Goal: Task Accomplishment & Management: Manage account settings

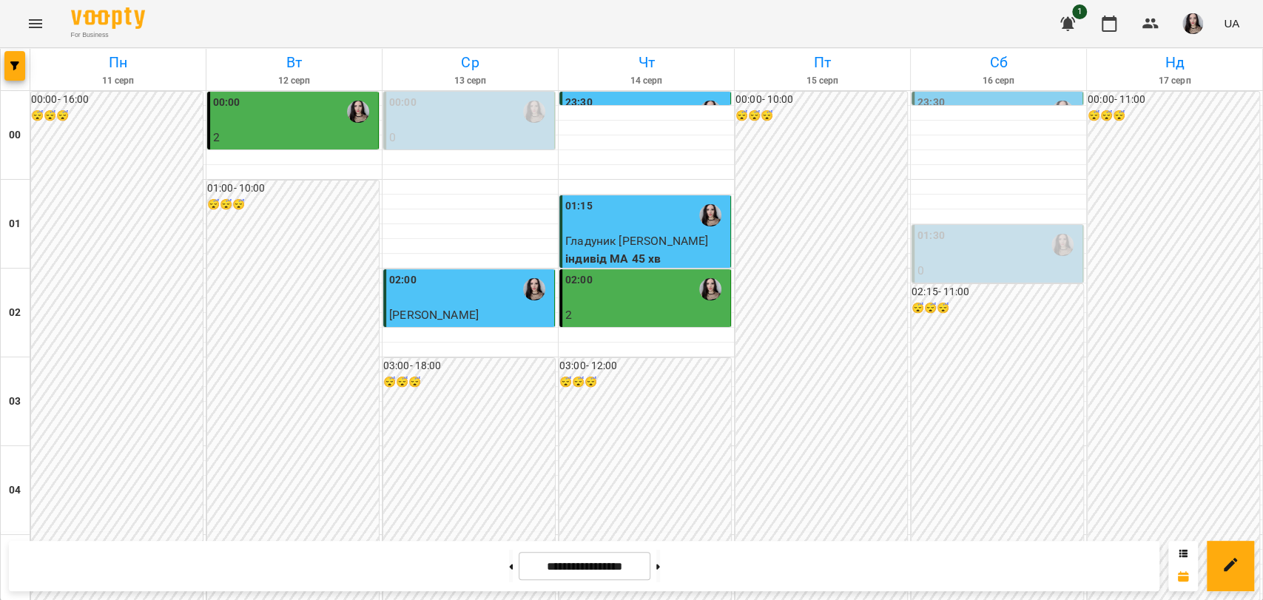
scroll to position [1688, 0]
click at [36, 27] on icon "Menu" at bounding box center [35, 23] width 13 height 9
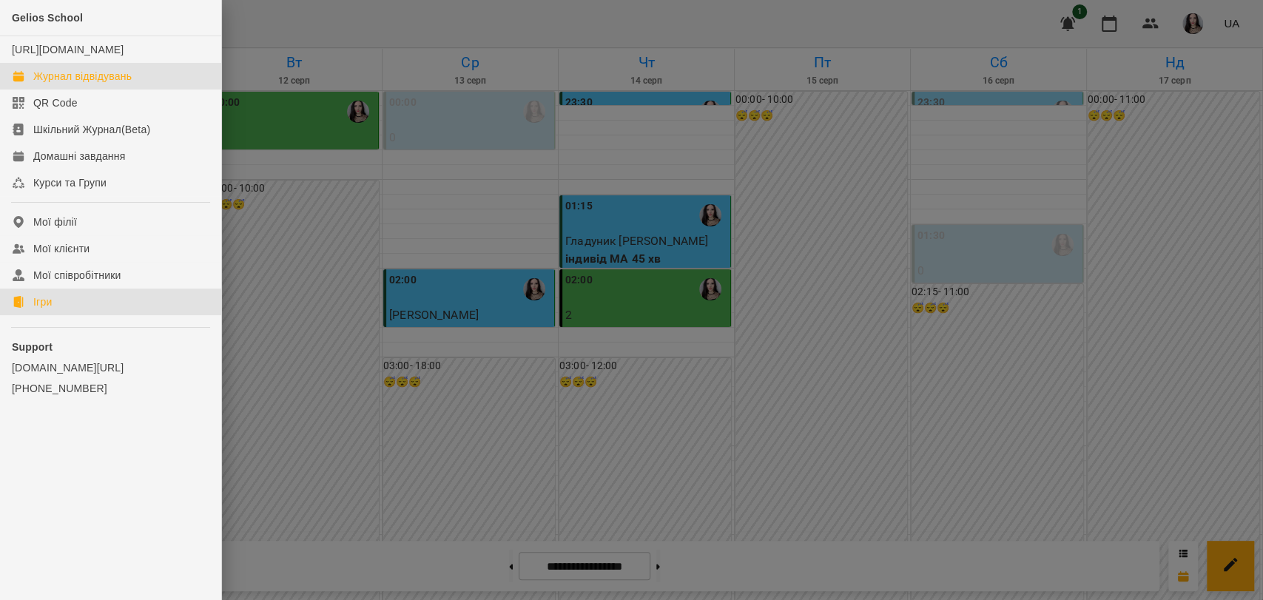
click at [41, 309] on div "Ігри" at bounding box center [42, 301] width 18 height 15
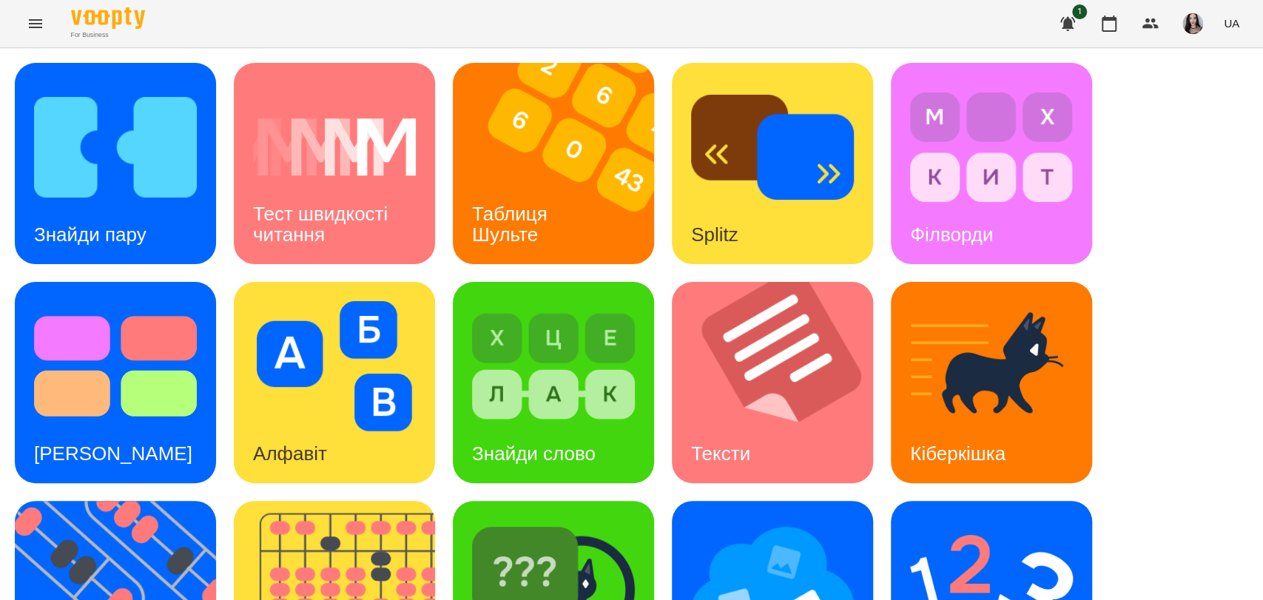
scroll to position [158, 0]
click at [499, 520] on img at bounding box center [553, 585] width 163 height 130
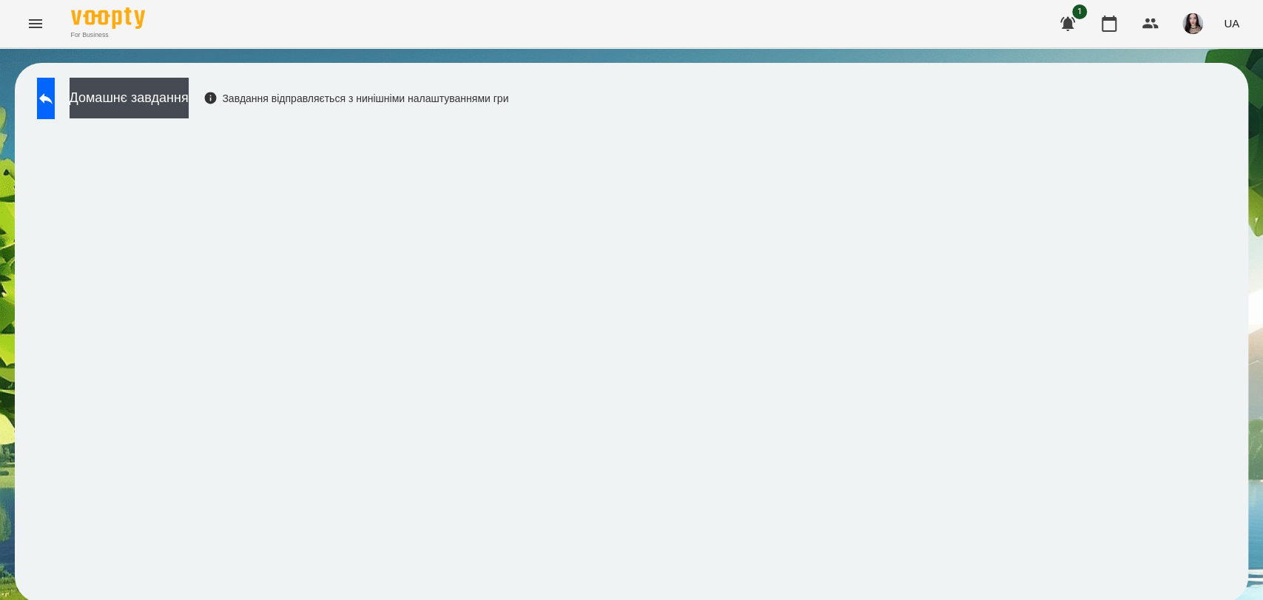
click at [950, 13] on div "For Business 1 UA" at bounding box center [631, 23] width 1263 height 47
click at [40, 33] on button "Menu" at bounding box center [36, 24] width 36 height 36
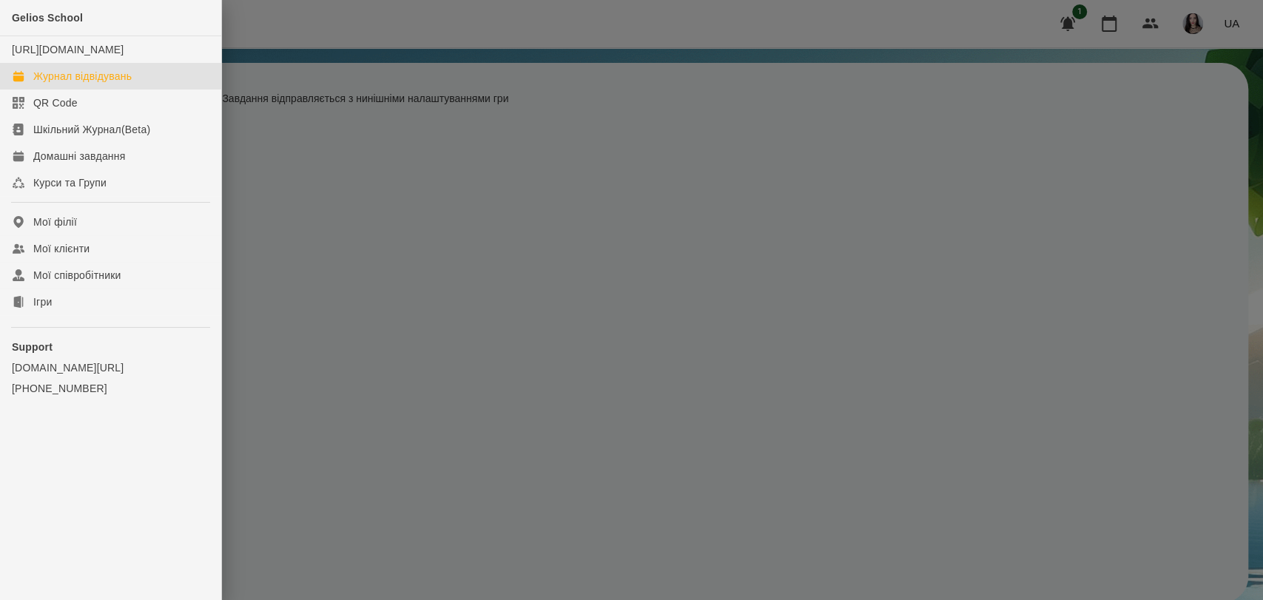
click at [90, 83] on link "Журнал відвідувань" at bounding box center [110, 76] width 221 height 27
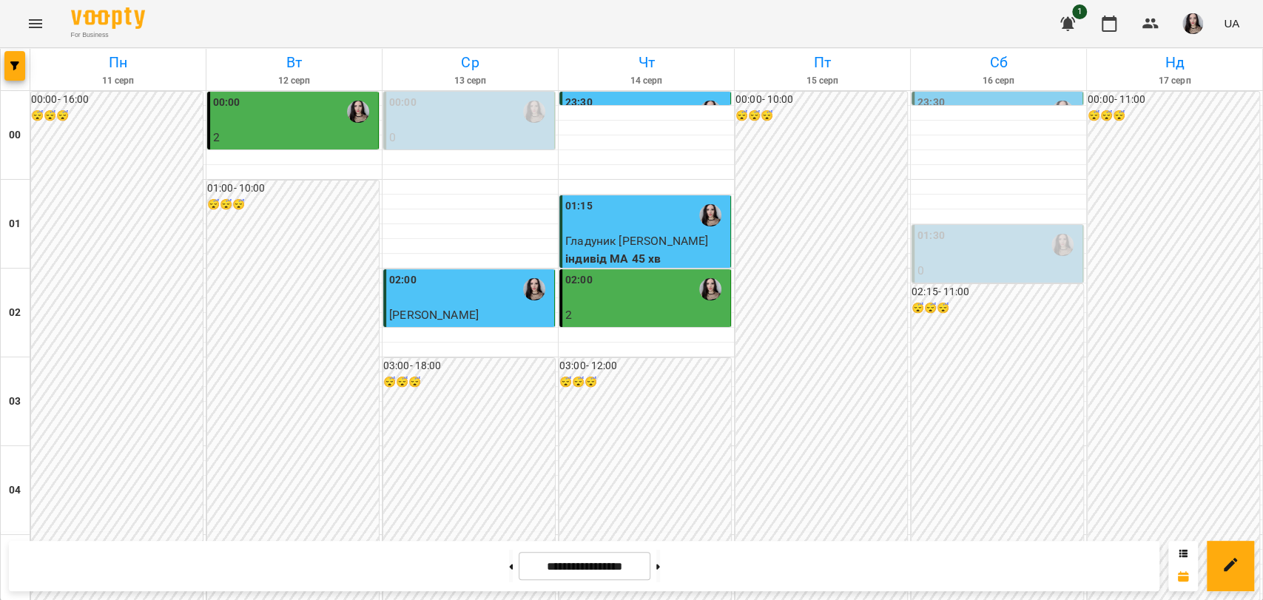
scroll to position [1688, 0]
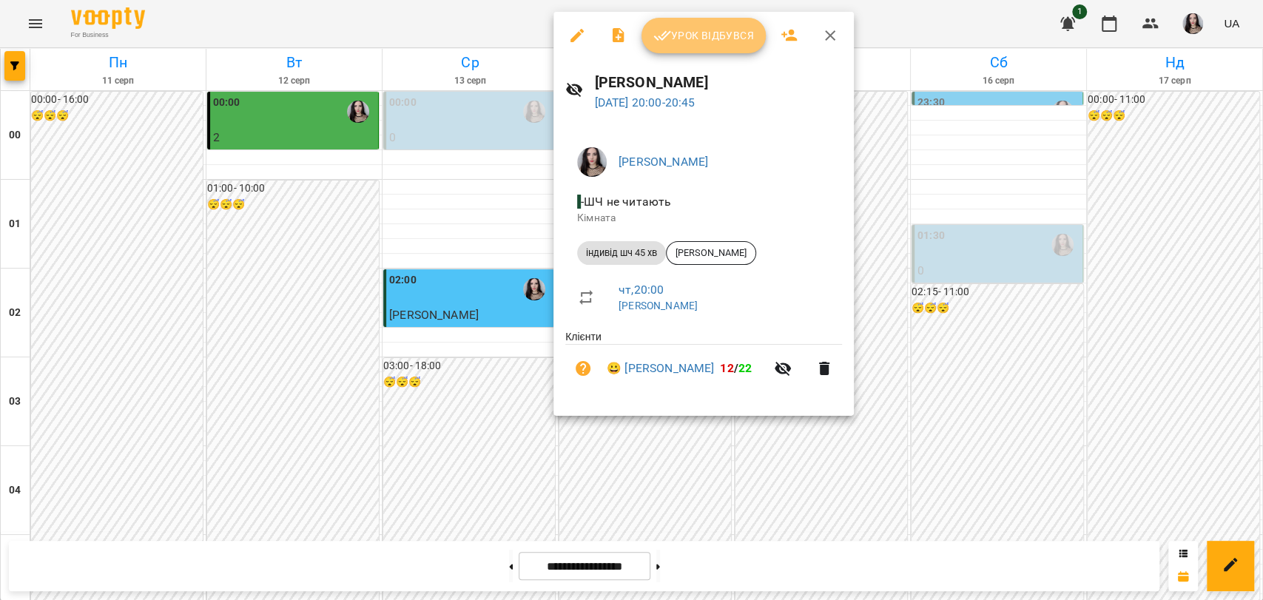
click at [675, 37] on span "Урок відбувся" at bounding box center [703, 36] width 101 height 18
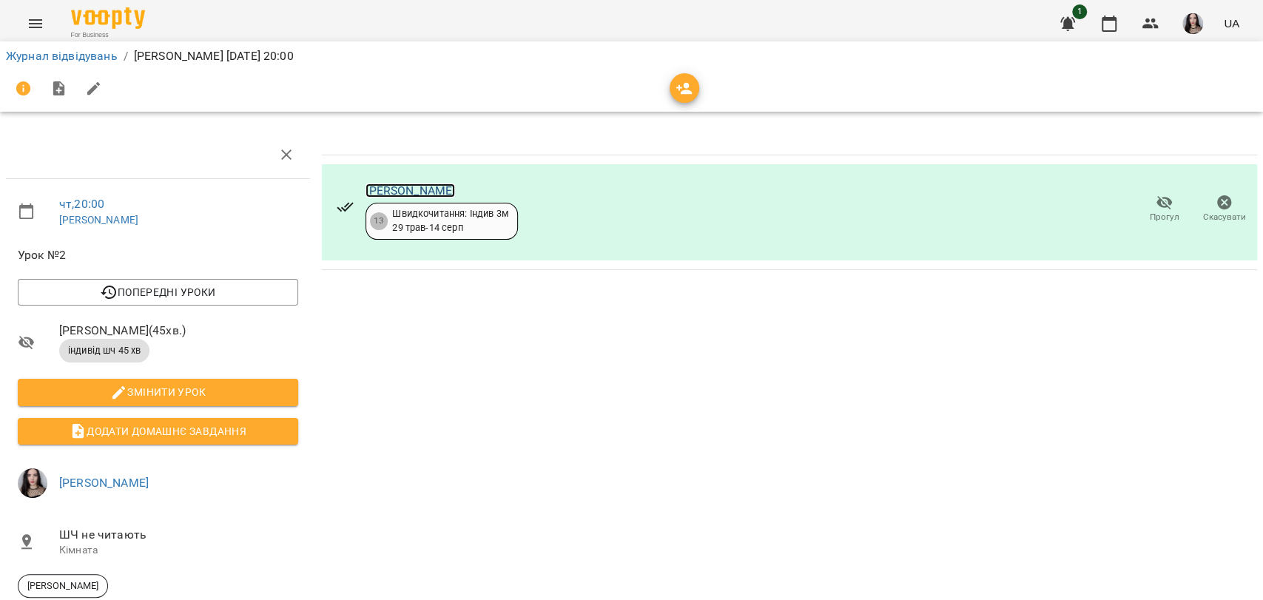
click at [404, 185] on link "[PERSON_NAME]" at bounding box center [410, 190] width 90 height 14
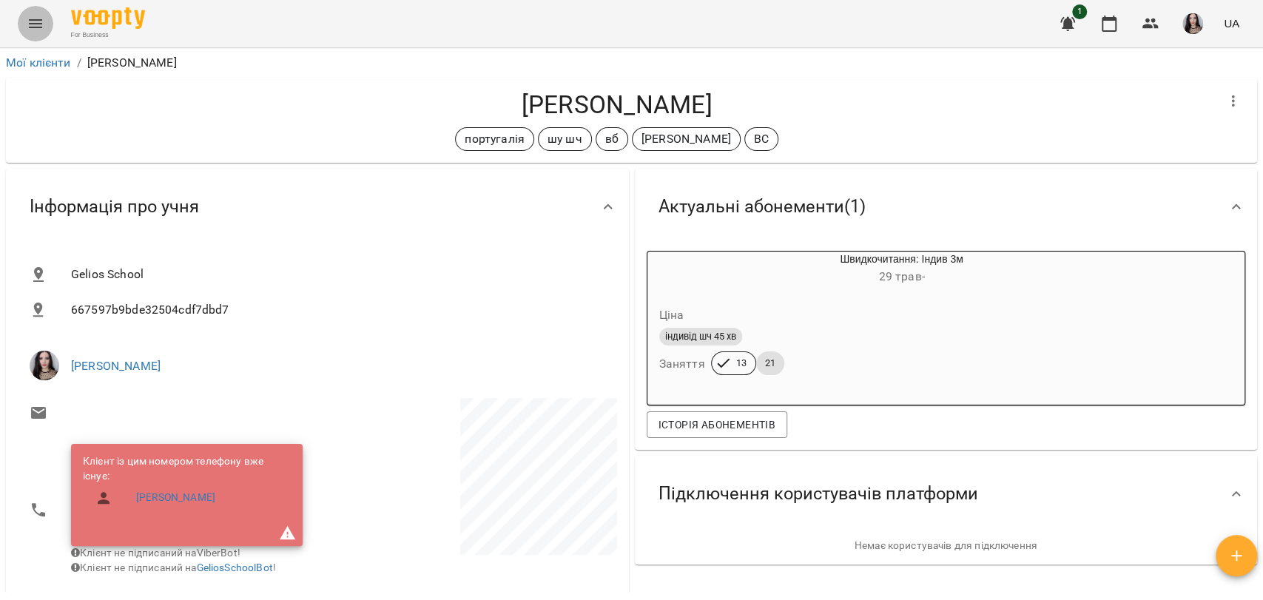
click at [20, 18] on button "Menu" at bounding box center [36, 24] width 36 height 36
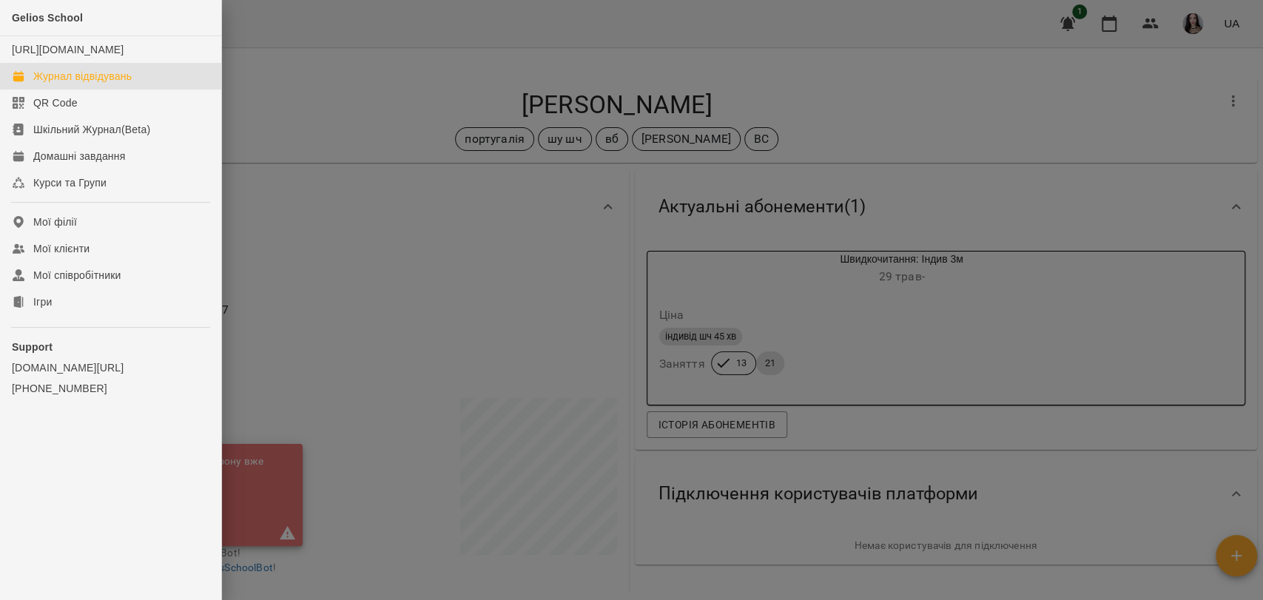
click at [111, 84] on div "Журнал відвідувань" at bounding box center [82, 76] width 98 height 15
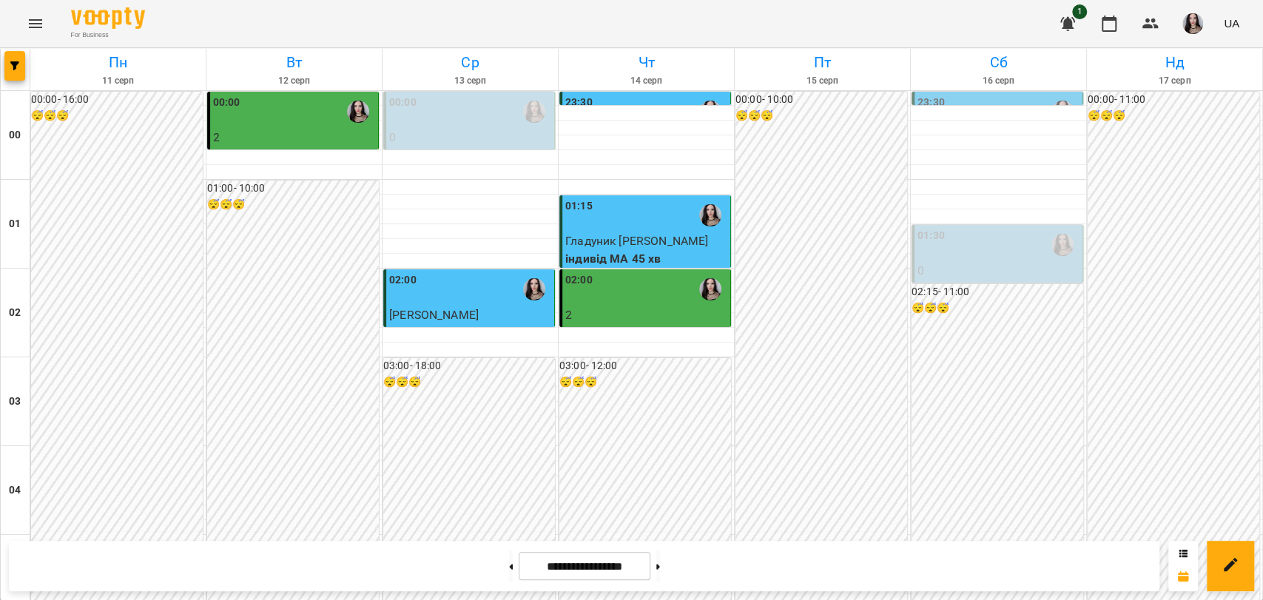
scroll to position [825, 0]
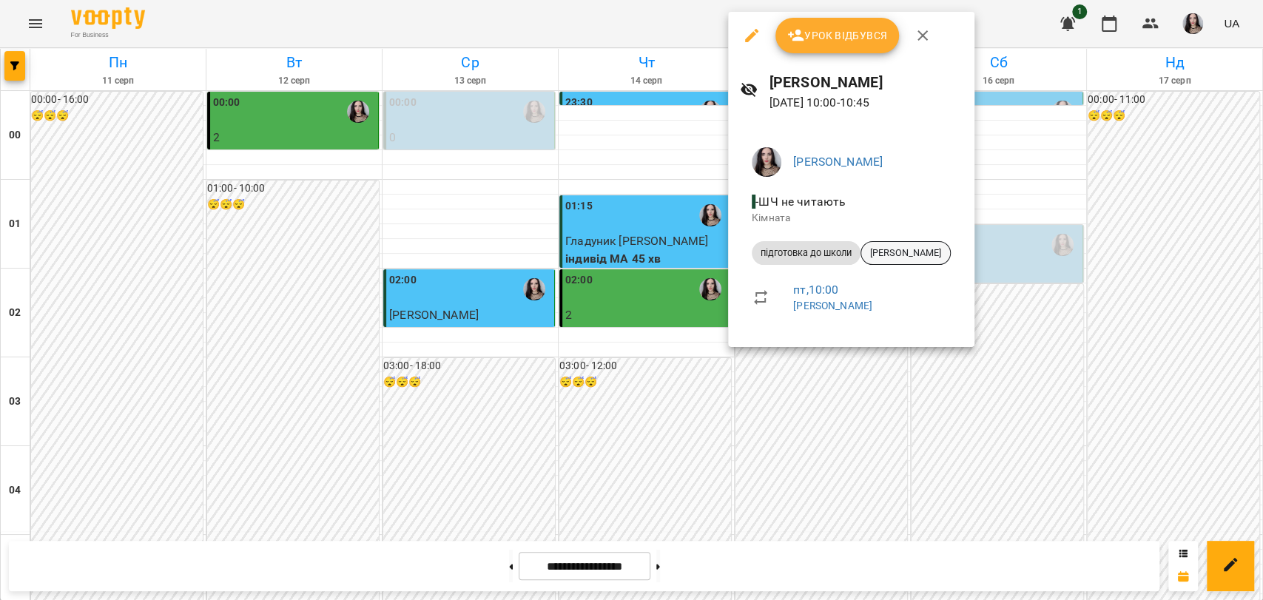
click at [906, 246] on span "[PERSON_NAME]" at bounding box center [905, 252] width 89 height 13
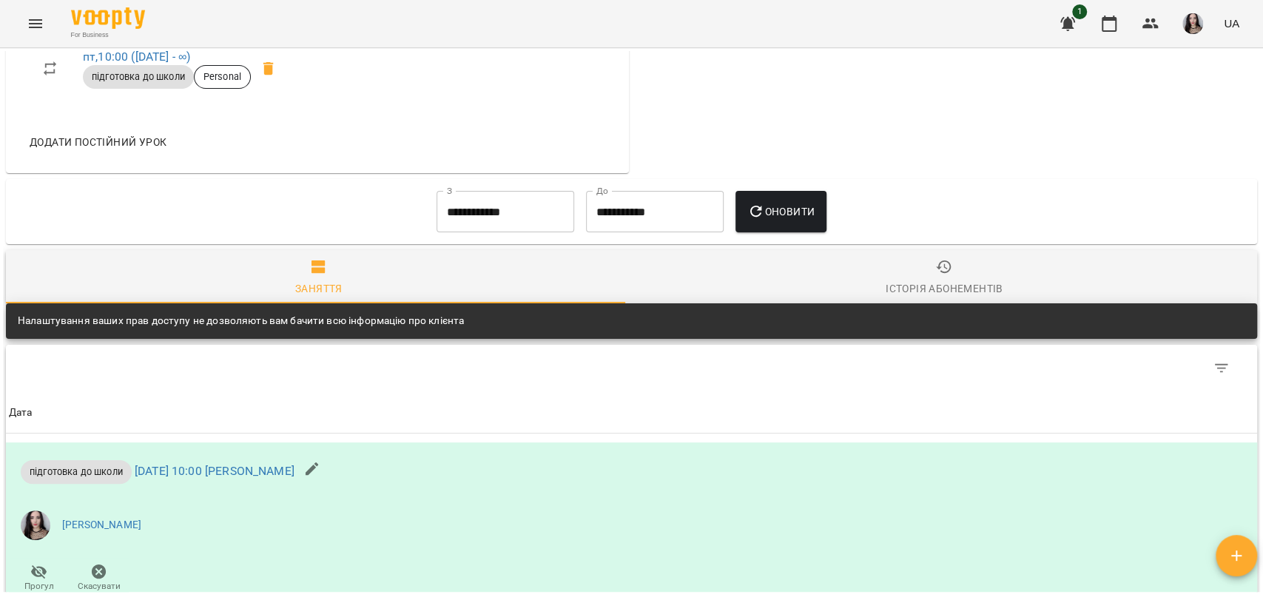
scroll to position [838, 0]
